Goal: Find specific page/section: Find specific page/section

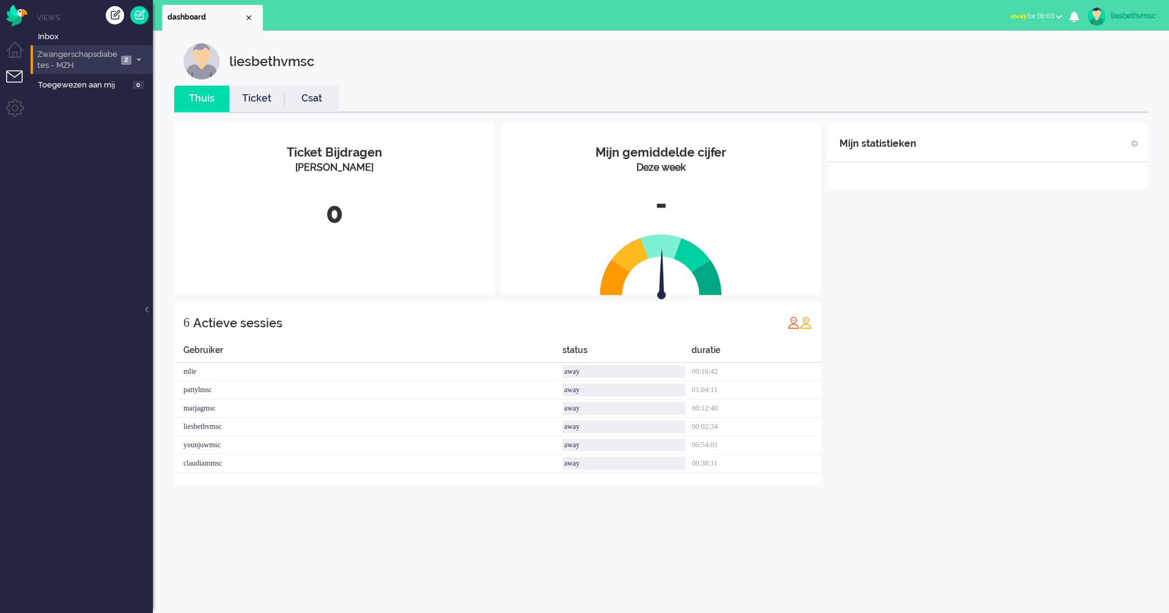
click at [90, 62] on span "Zwangerschapsdiabetes - MZH" at bounding box center [76, 60] width 82 height 23
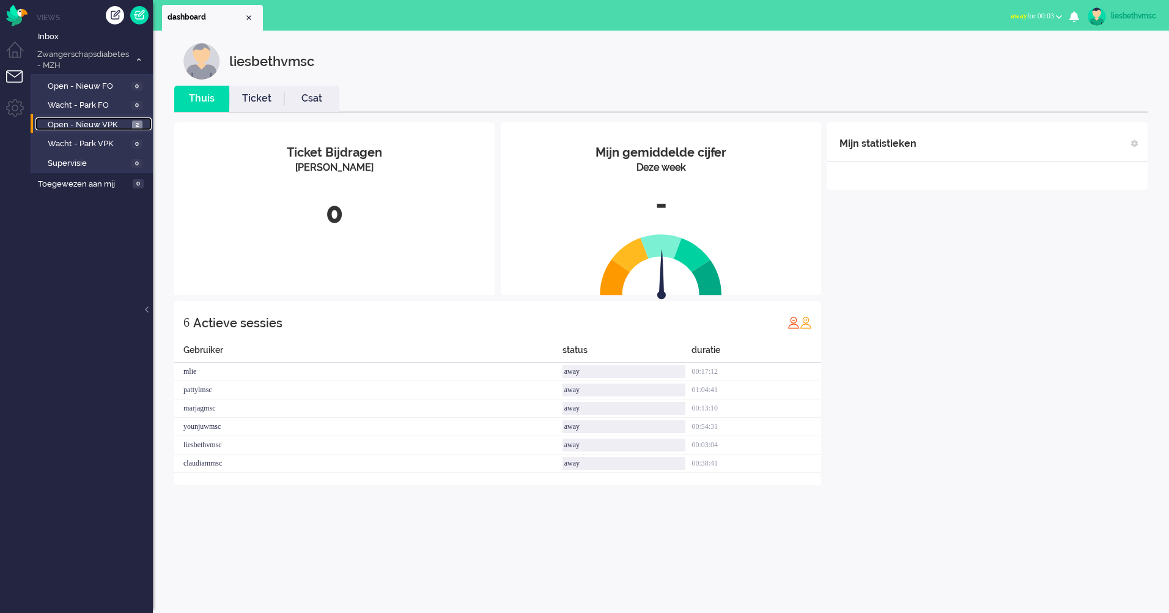
click at [64, 125] on span "Open - Nieuw VPK" at bounding box center [88, 125] width 81 height 12
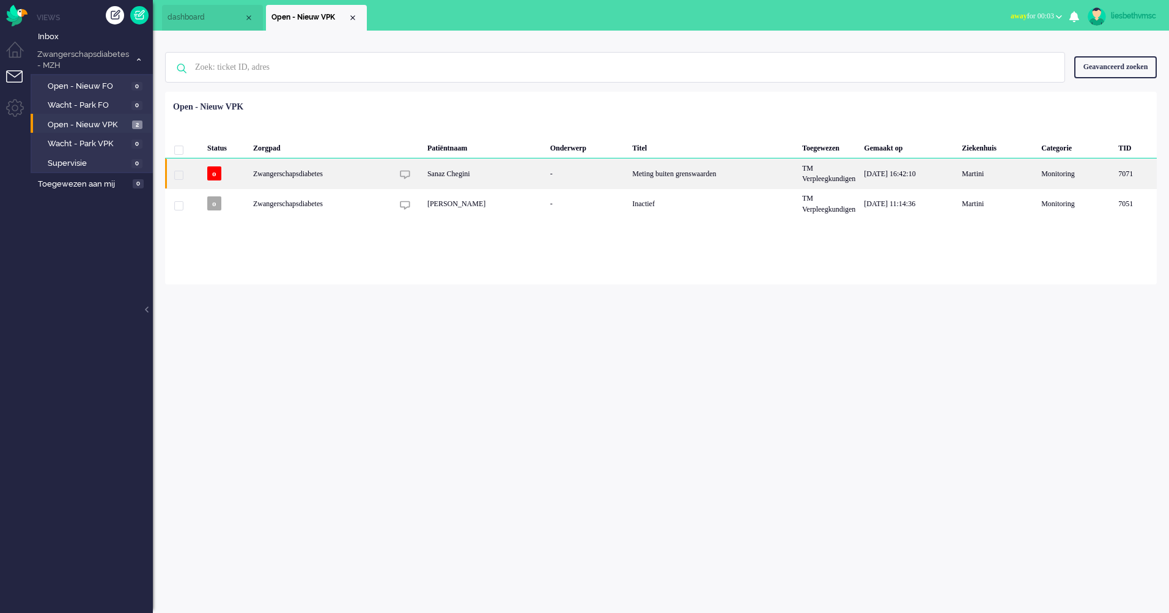
click at [628, 172] on div "Zwangerschapsdiabetes" at bounding box center [713, 173] width 170 height 30
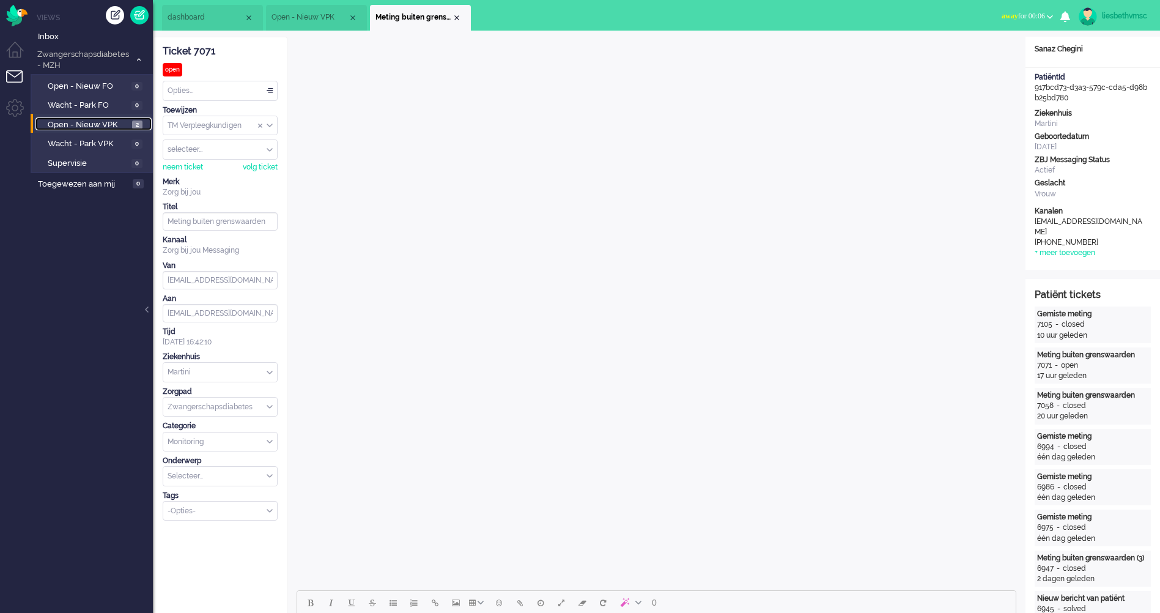
click at [106, 123] on span "Open - Nieuw VPK" at bounding box center [88, 125] width 81 height 12
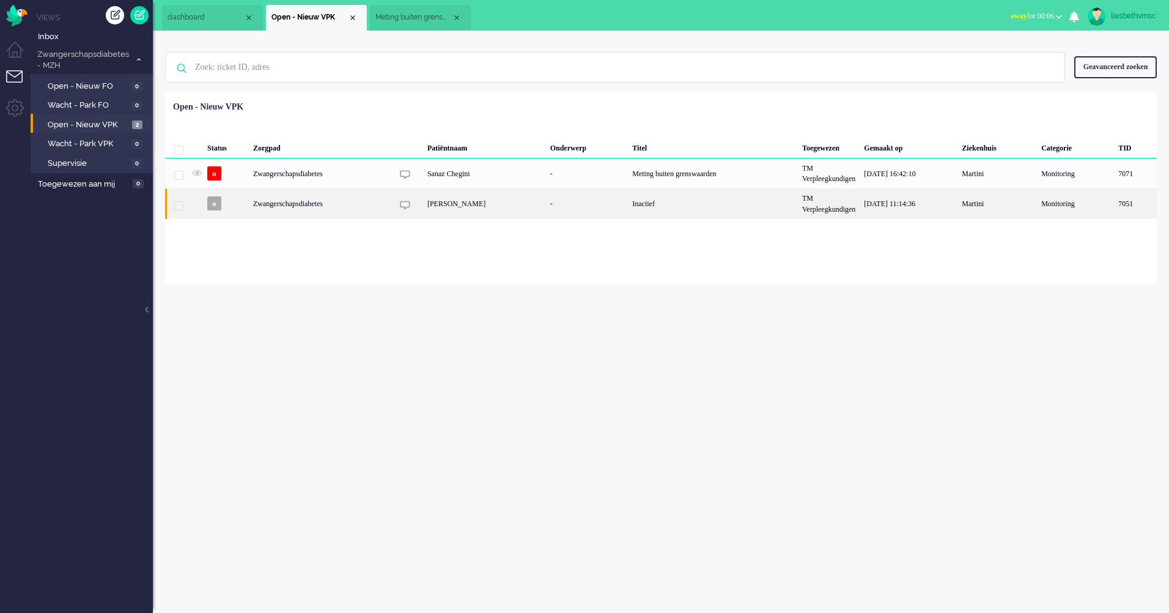
click at [490, 206] on div "[PERSON_NAME]" at bounding box center [484, 203] width 123 height 30
